Goal: Register for event/course

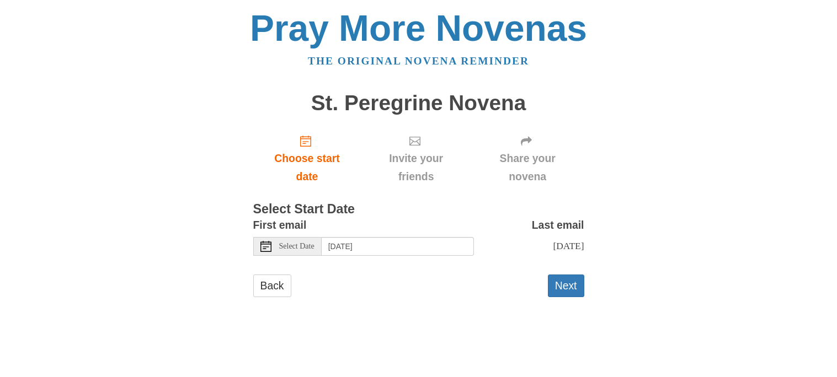
click at [265, 247] on use at bounding box center [265, 246] width 11 height 11
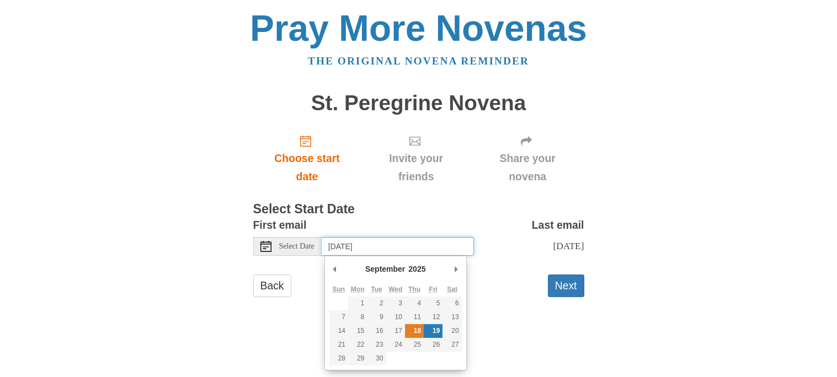
type input "Thursday, September 18th"
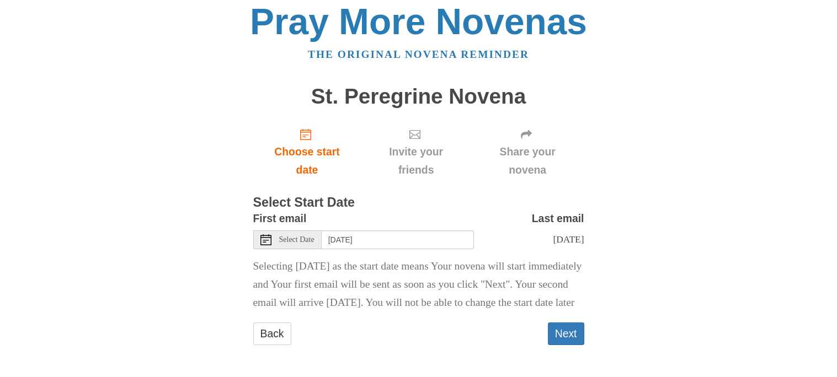
scroll to position [25, 0]
click at [565, 337] on button "Next" at bounding box center [566, 334] width 36 height 23
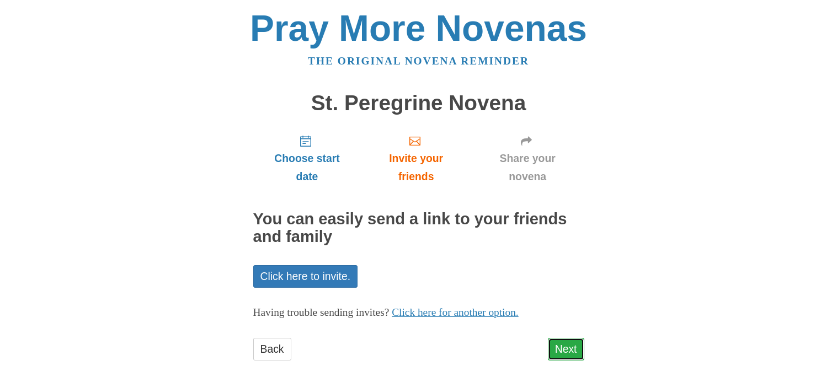
click at [567, 351] on link "Next" at bounding box center [566, 349] width 36 height 23
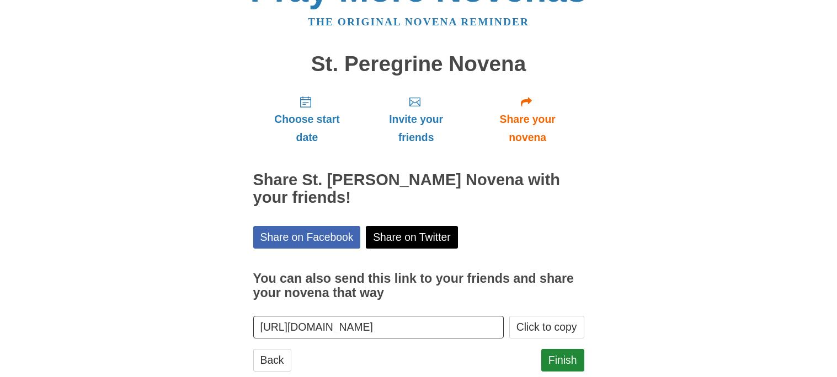
scroll to position [66, 0]
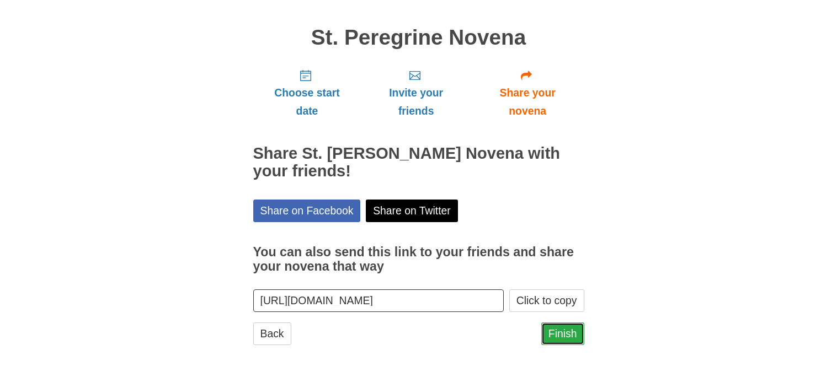
click at [562, 327] on link "Finish" at bounding box center [562, 334] width 43 height 23
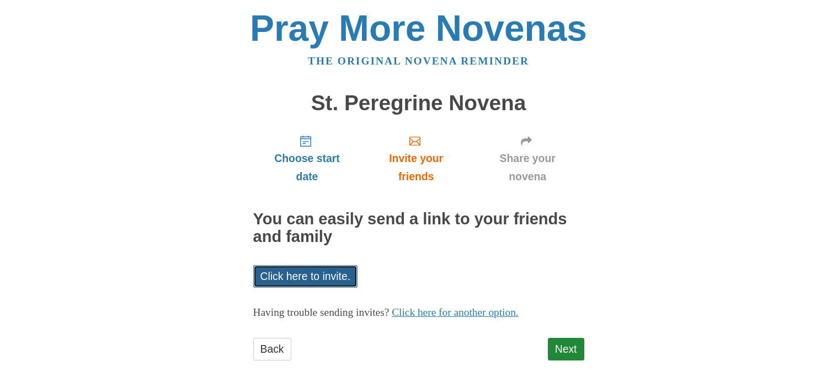
click at [348, 281] on link "Click here to invite." at bounding box center [305, 276] width 105 height 23
